Goal: Find specific page/section: Find specific page/section

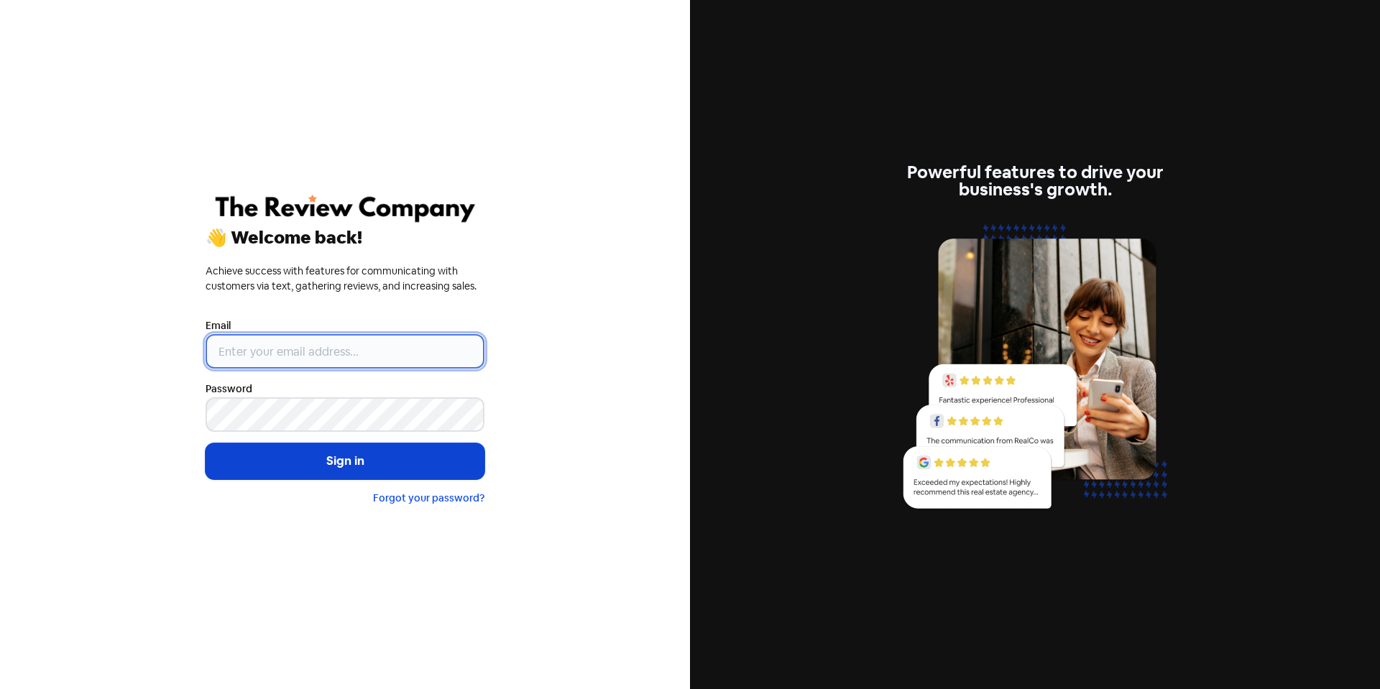
type input "[EMAIL_ADDRESS][DOMAIN_NAME]"
click at [318, 453] on button "Sign in" at bounding box center [345, 461] width 279 height 36
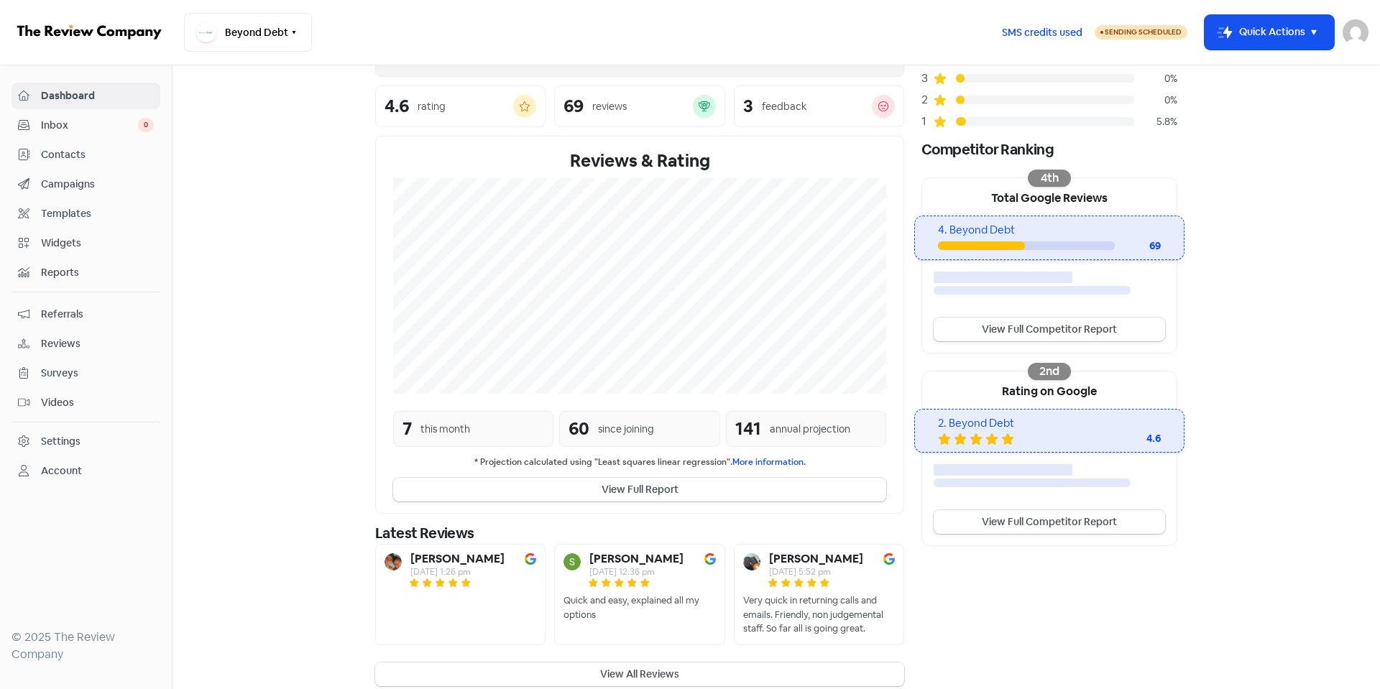
scroll to position [173, 0]
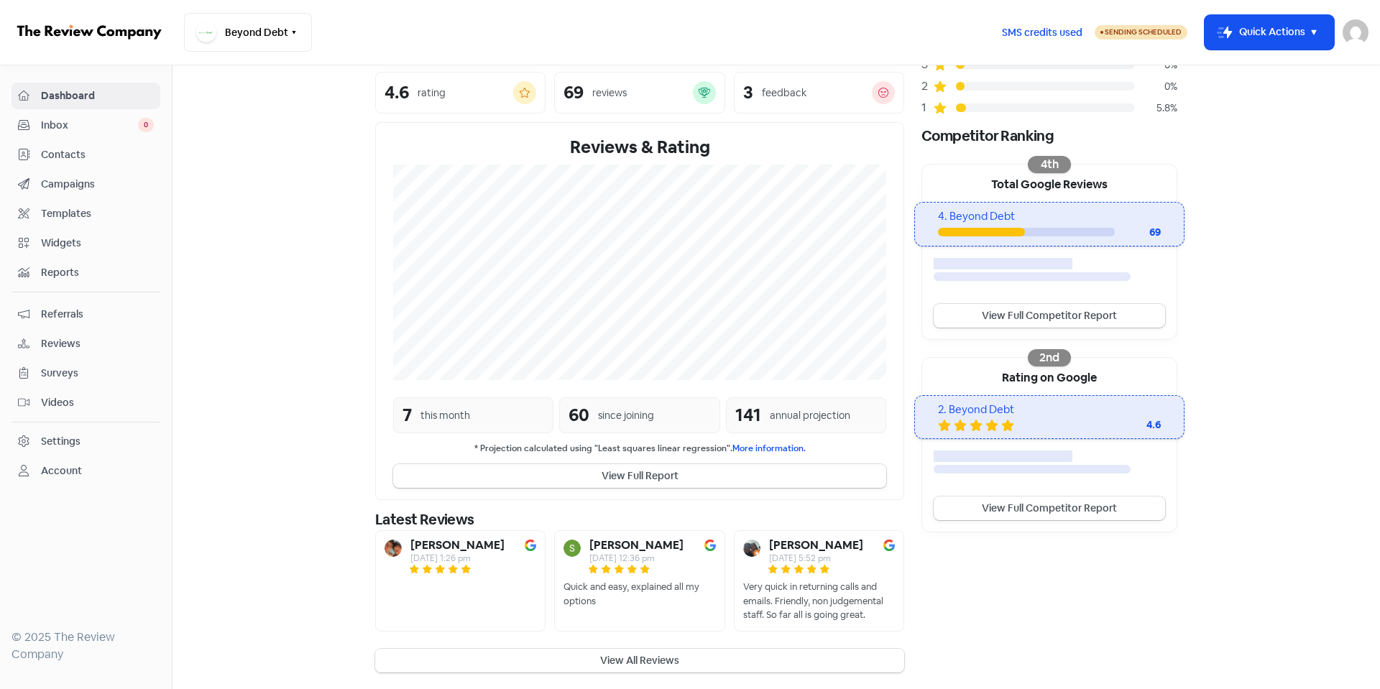
click at [646, 661] on button "View All Reviews" at bounding box center [639, 661] width 529 height 24
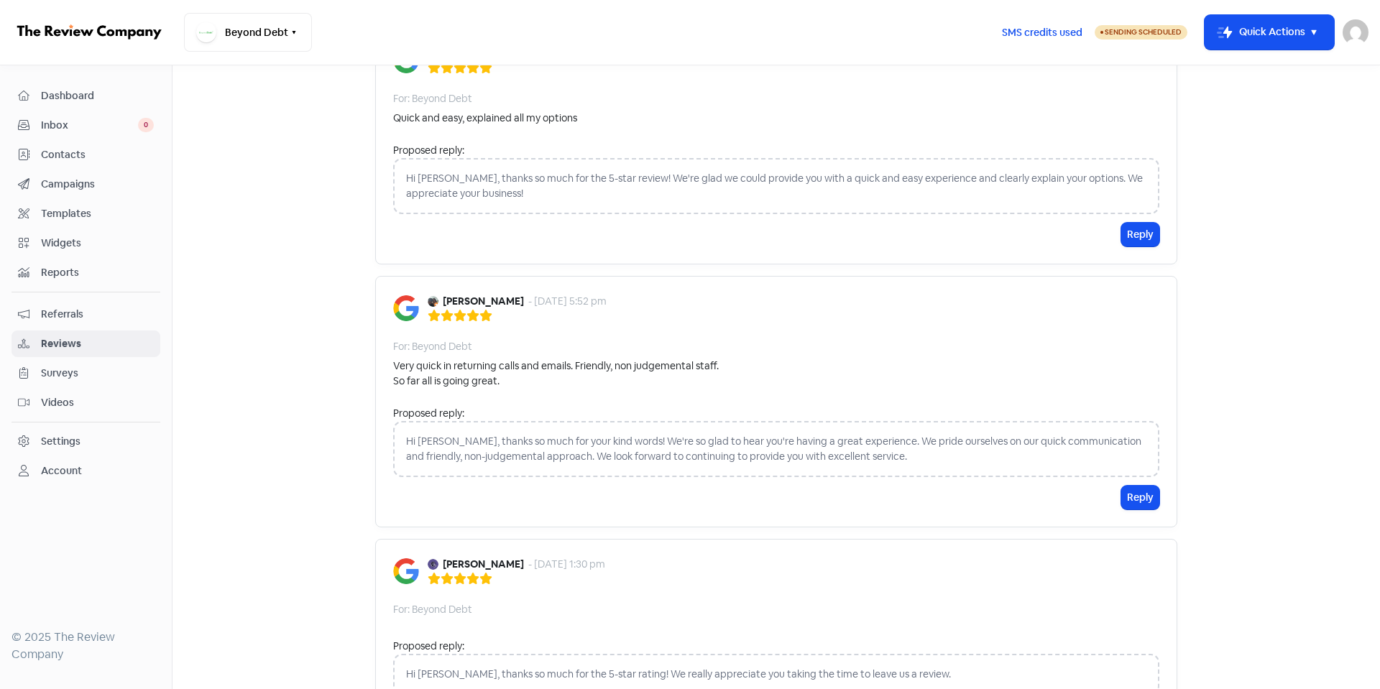
scroll to position [287, 0]
